Goal: Complete application form

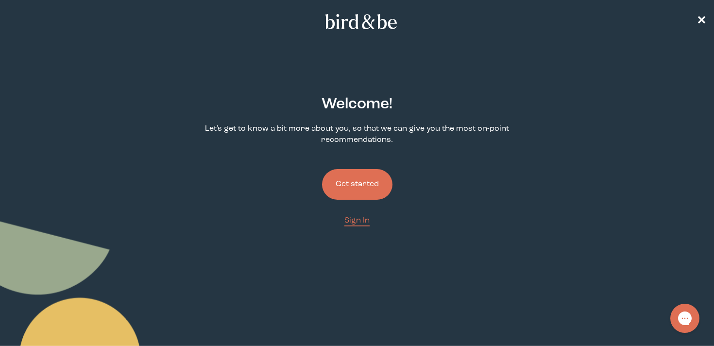
click at [360, 179] on button "Get started" at bounding box center [357, 184] width 70 height 31
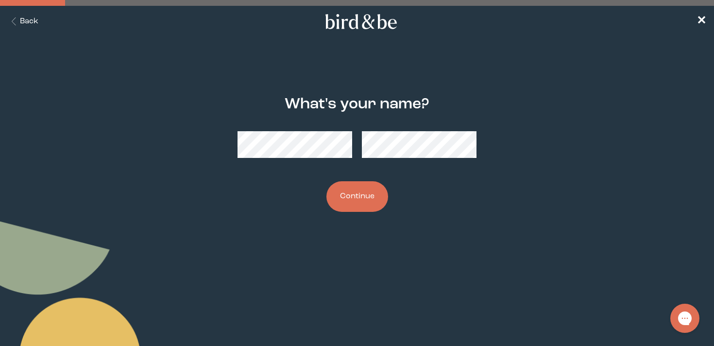
click at [349, 195] on button "Continue" at bounding box center [357, 196] width 62 height 31
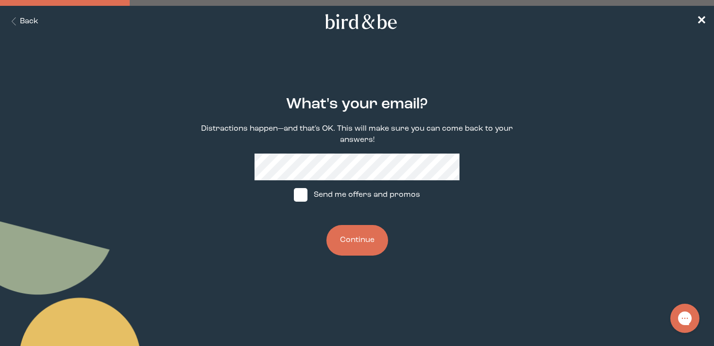
drag, startPoint x: 365, startPoint y: 235, endPoint x: 433, endPoint y: 249, distance: 69.3
click at [433, 249] on div "What's your email? Distractions happen—and that's OK. This will make sure you c…" at bounding box center [356, 176] width 341 height 191
click at [400, 190] on label "Send me offers and promos" at bounding box center [356, 194] width 145 height 29
click at [294, 195] on input "Send me offers and promos" at bounding box center [293, 195] width 0 height 0
checkbox input "true"
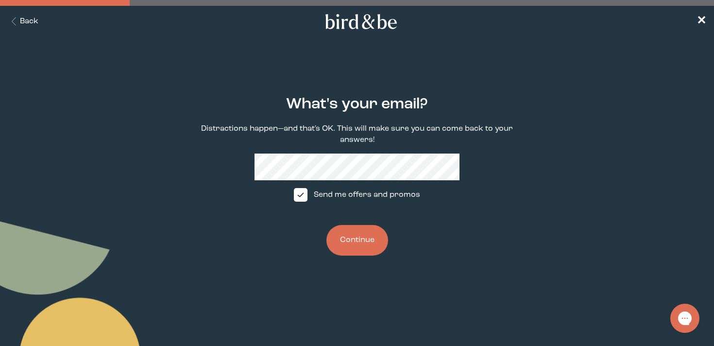
click at [367, 236] on button "Continue" at bounding box center [357, 240] width 62 height 31
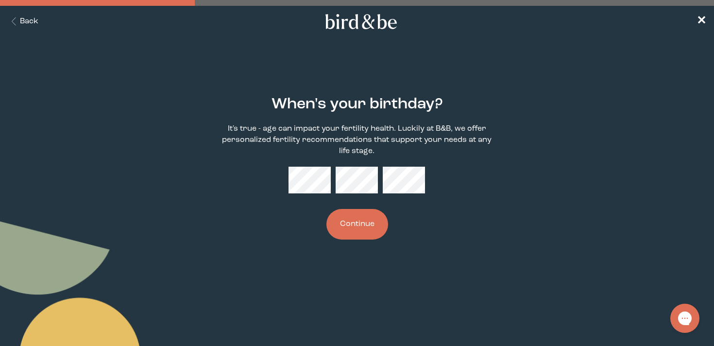
click at [370, 228] on button "Continue" at bounding box center [357, 224] width 62 height 31
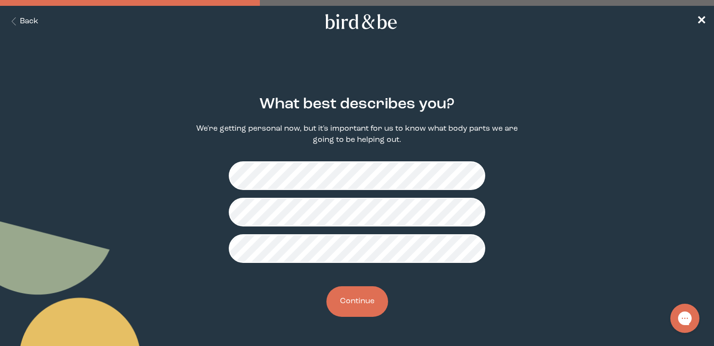
click at [353, 307] on button "Continue" at bounding box center [357, 301] width 62 height 31
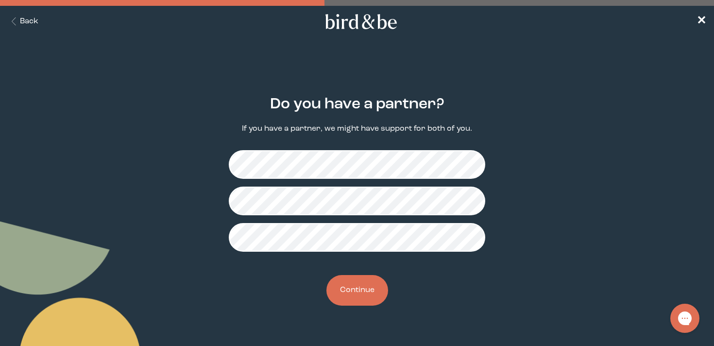
click at [353, 288] on button "Continue" at bounding box center [357, 290] width 62 height 31
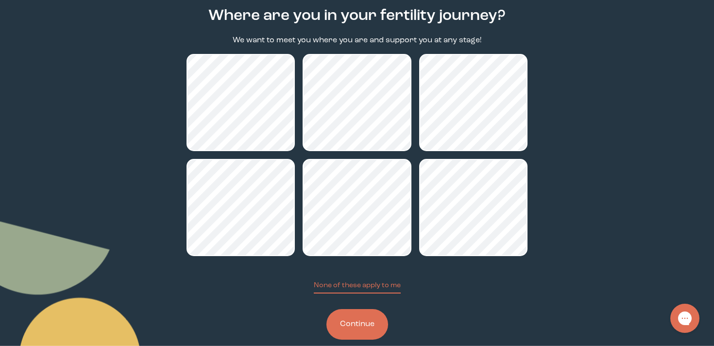
scroll to position [106, 0]
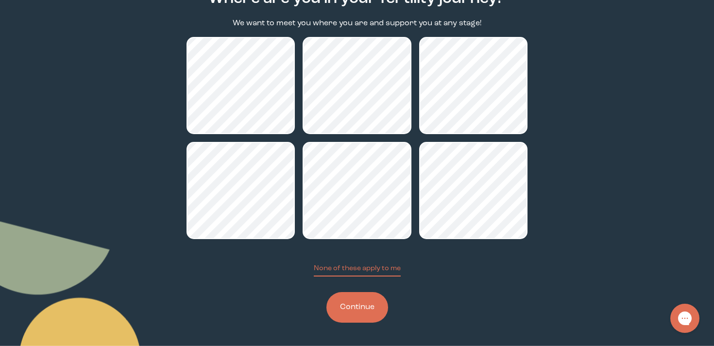
click at [367, 303] on button "Continue" at bounding box center [357, 307] width 62 height 31
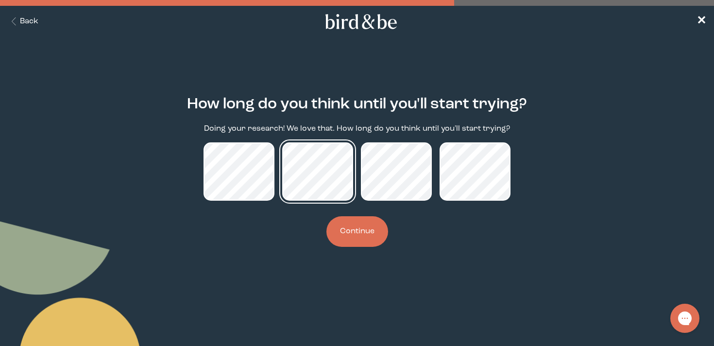
click at [259, 259] on div "How long do you think until you'll start trying? Doing your research! We love t…" at bounding box center [356, 172] width 341 height 182
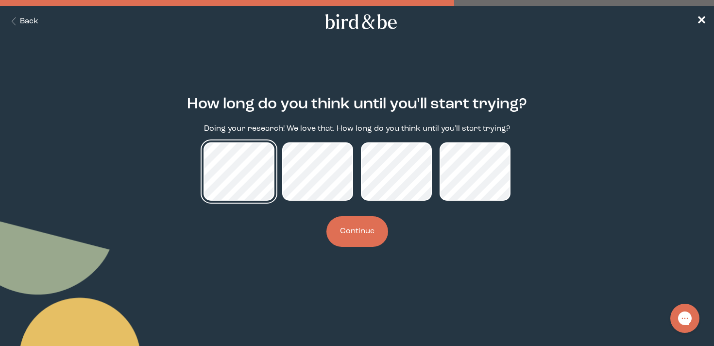
click at [289, 247] on div "How long do you think until you'll start trying? Doing your research! We love t…" at bounding box center [356, 172] width 341 height 182
click at [288, 247] on div "How long do you think until you'll start trying? Doing your research! We love t…" at bounding box center [356, 172] width 341 height 182
click at [342, 247] on button "Continue" at bounding box center [357, 231] width 62 height 31
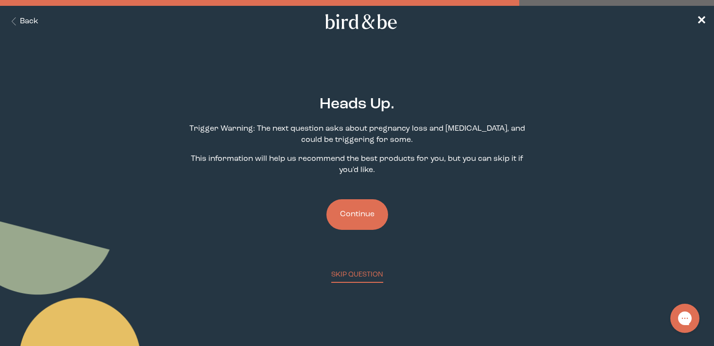
click at [365, 216] on button "Continue" at bounding box center [357, 214] width 62 height 31
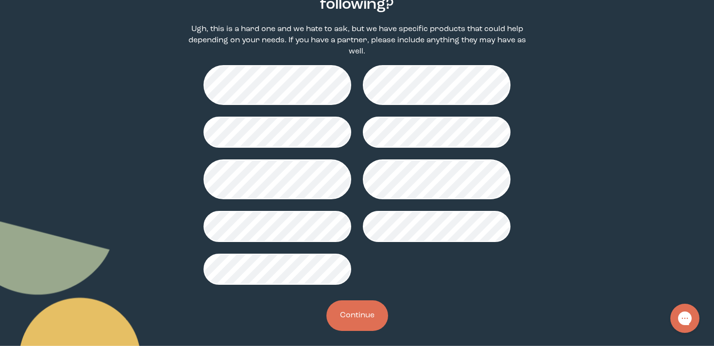
scroll to position [124, 0]
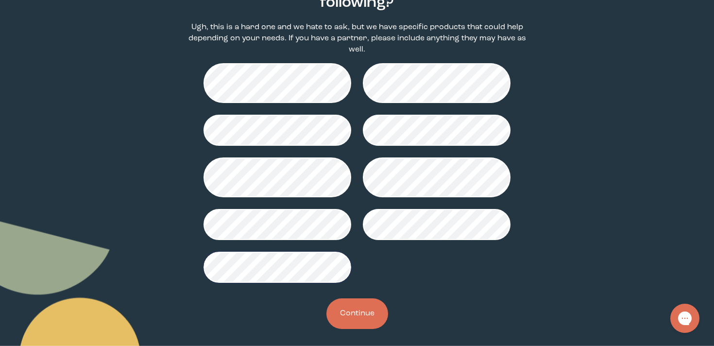
click at [367, 316] on button "Continue" at bounding box center [357, 313] width 62 height 31
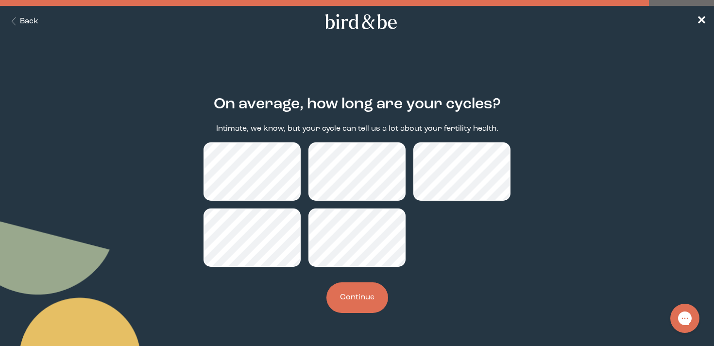
click at [374, 295] on button "Continue" at bounding box center [357, 297] width 62 height 31
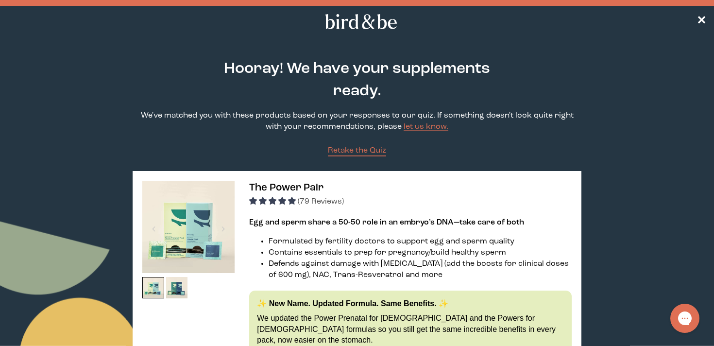
scroll to position [2, 0]
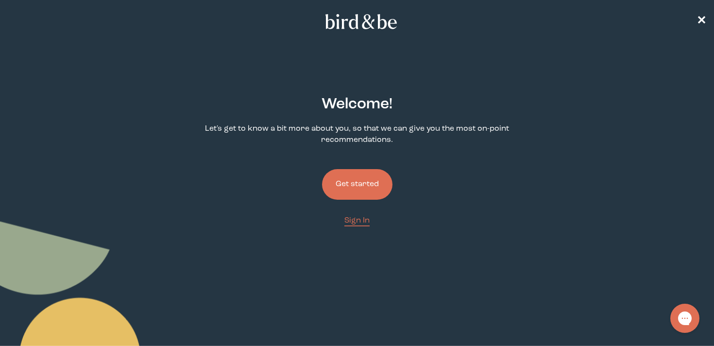
click at [343, 167] on link "Get started" at bounding box center [357, 184] width 70 height 62
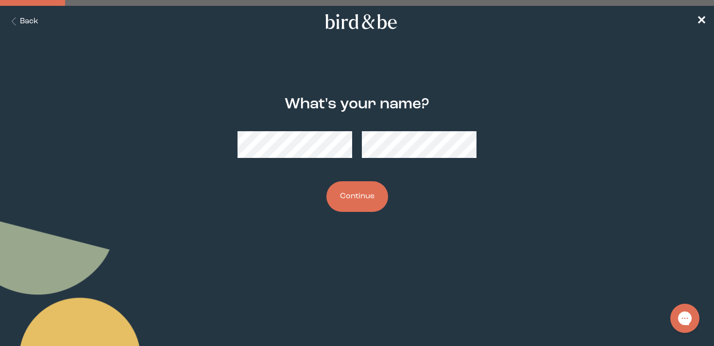
click at [281, 126] on div at bounding box center [356, 144] width 239 height 42
click at [352, 181] on button "Continue" at bounding box center [357, 196] width 62 height 31
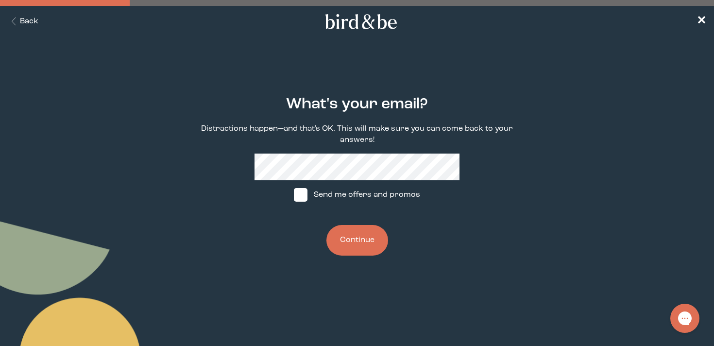
click at [354, 247] on button "Continue" at bounding box center [357, 240] width 62 height 31
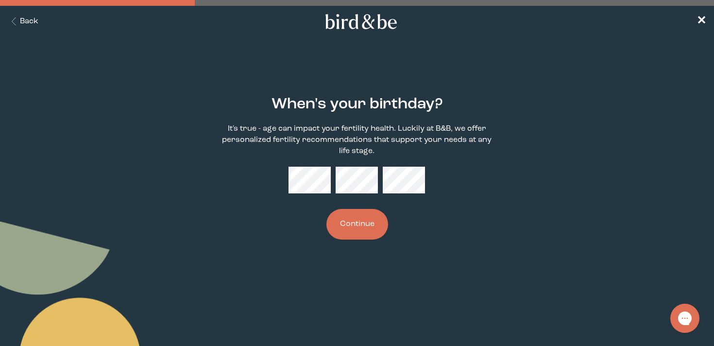
click at [365, 236] on button "Continue" at bounding box center [357, 224] width 62 height 31
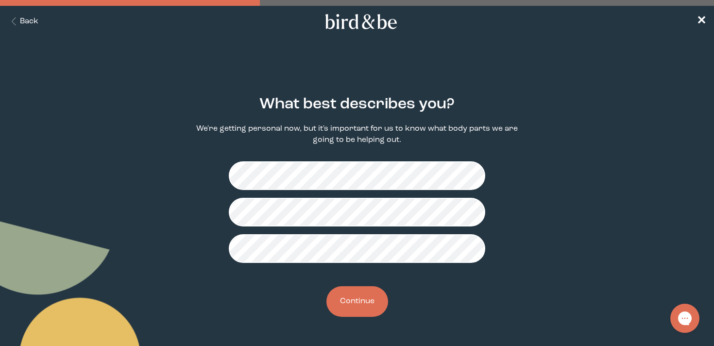
click at [361, 290] on button "Continue" at bounding box center [357, 301] width 62 height 31
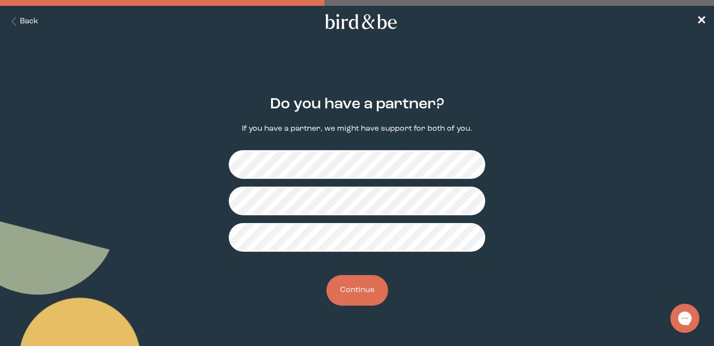
click at [361, 290] on button "Continue" at bounding box center [357, 290] width 62 height 31
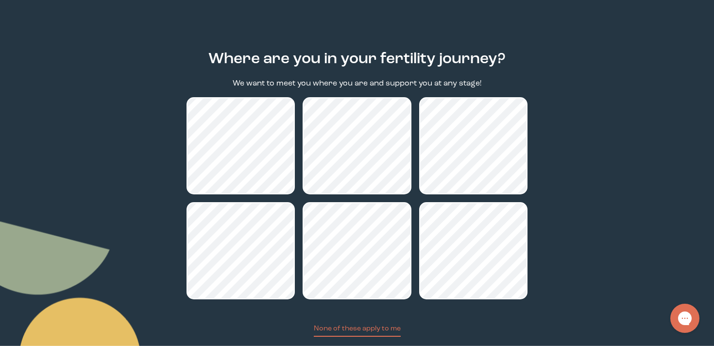
scroll to position [106, 0]
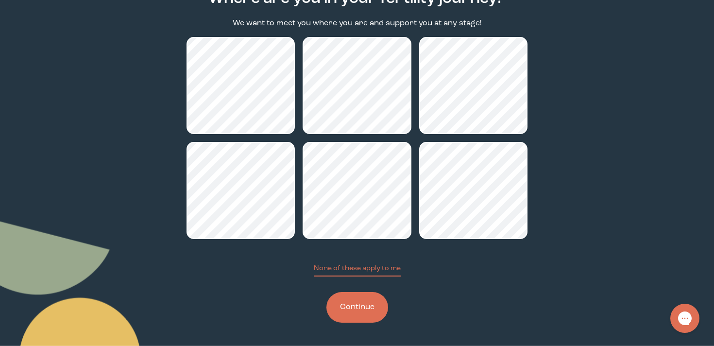
click at [358, 309] on button "Continue" at bounding box center [357, 307] width 62 height 31
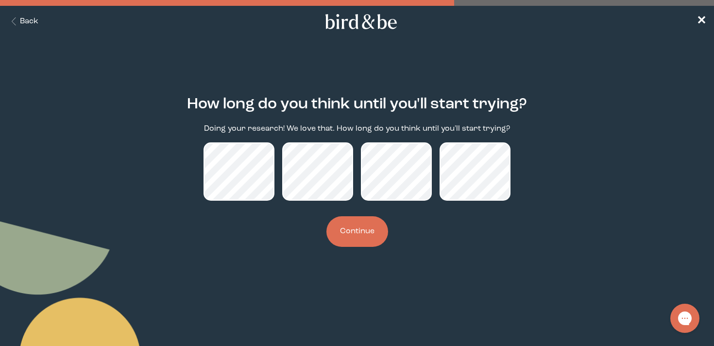
click at [370, 247] on button "Continue" at bounding box center [357, 231] width 62 height 31
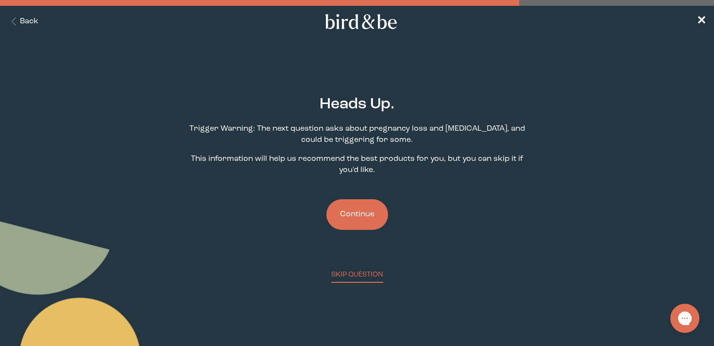
click at [375, 218] on button "Continue" at bounding box center [357, 214] width 62 height 31
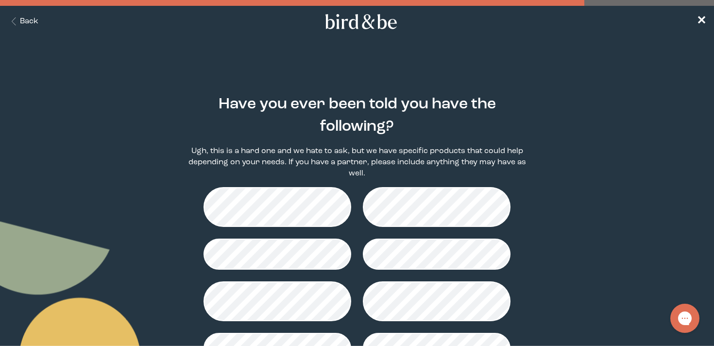
scroll to position [130, 0]
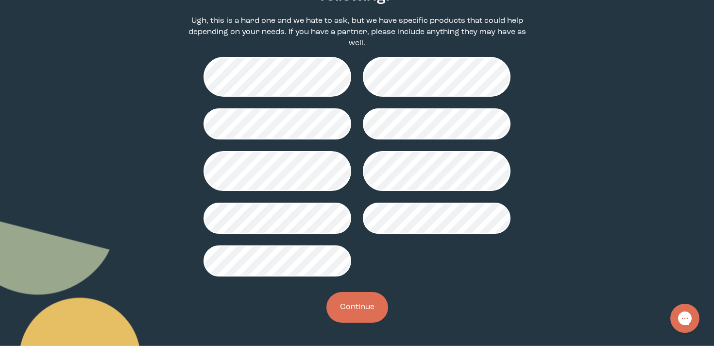
click at [319, 241] on div at bounding box center [356, 166] width 307 height 219
click at [378, 303] on button "Continue" at bounding box center [357, 307] width 62 height 31
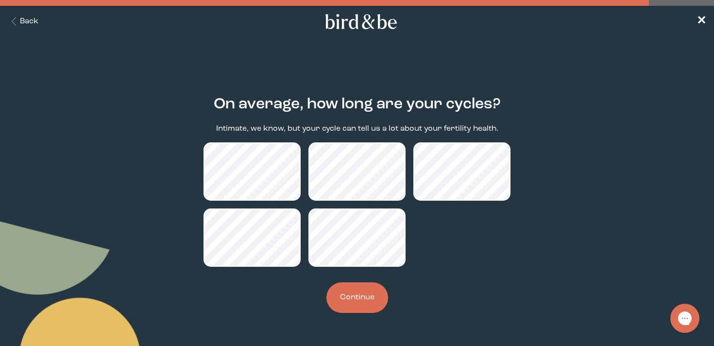
click at [364, 304] on button "Continue" at bounding box center [357, 297] width 62 height 31
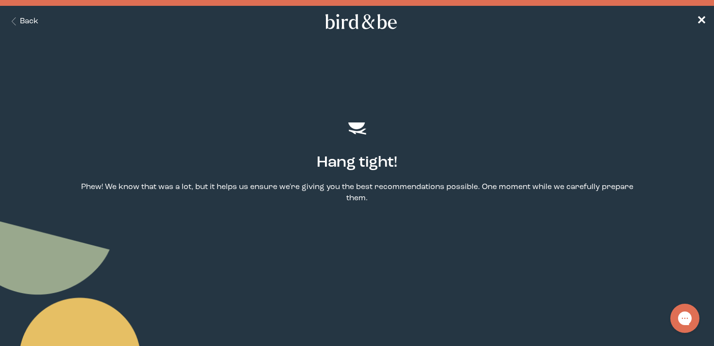
click at [372, 15] on icon at bounding box center [361, 21] width 76 height 15
